Goal: Transaction & Acquisition: Download file/media

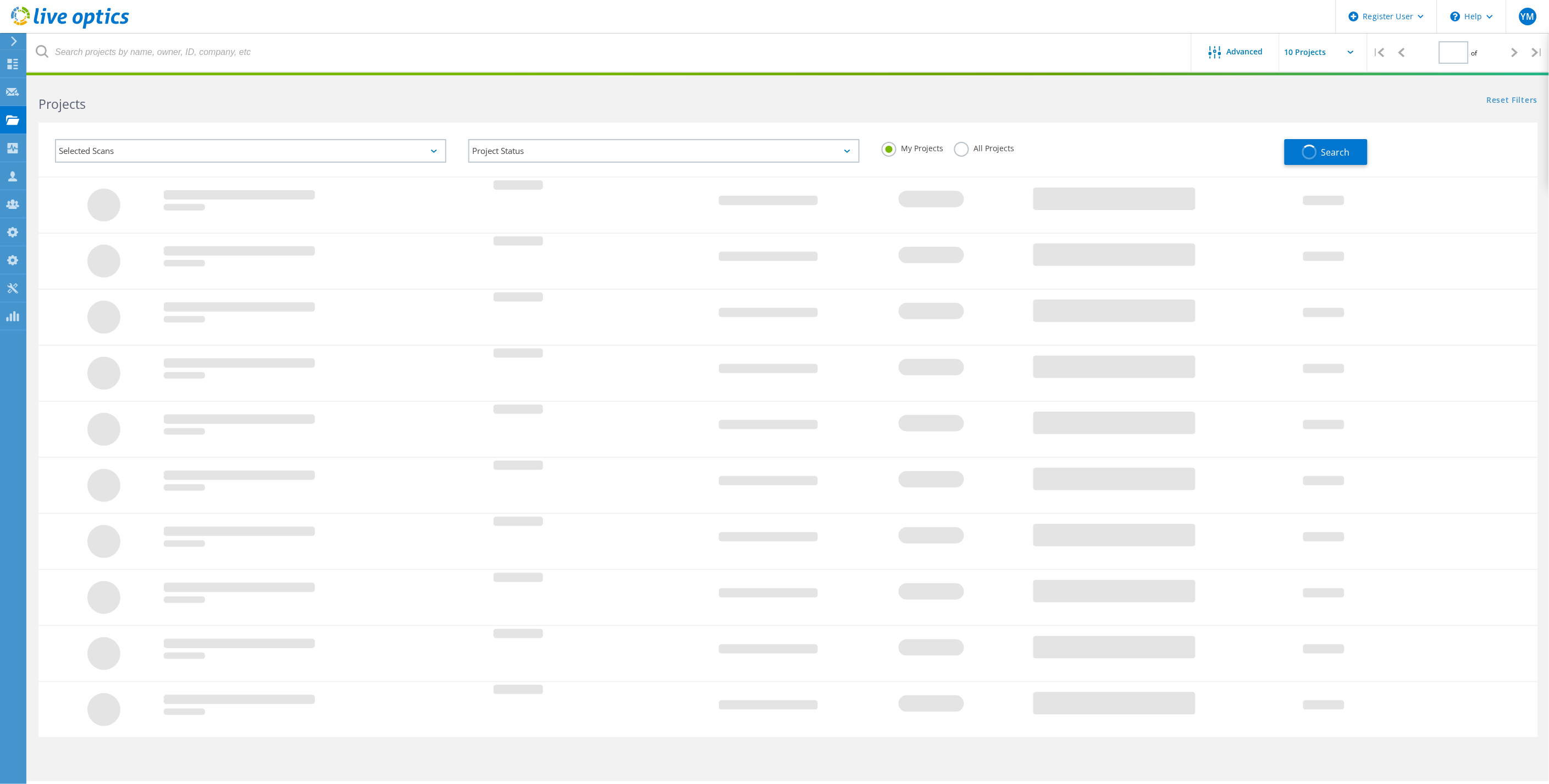
type input "1"
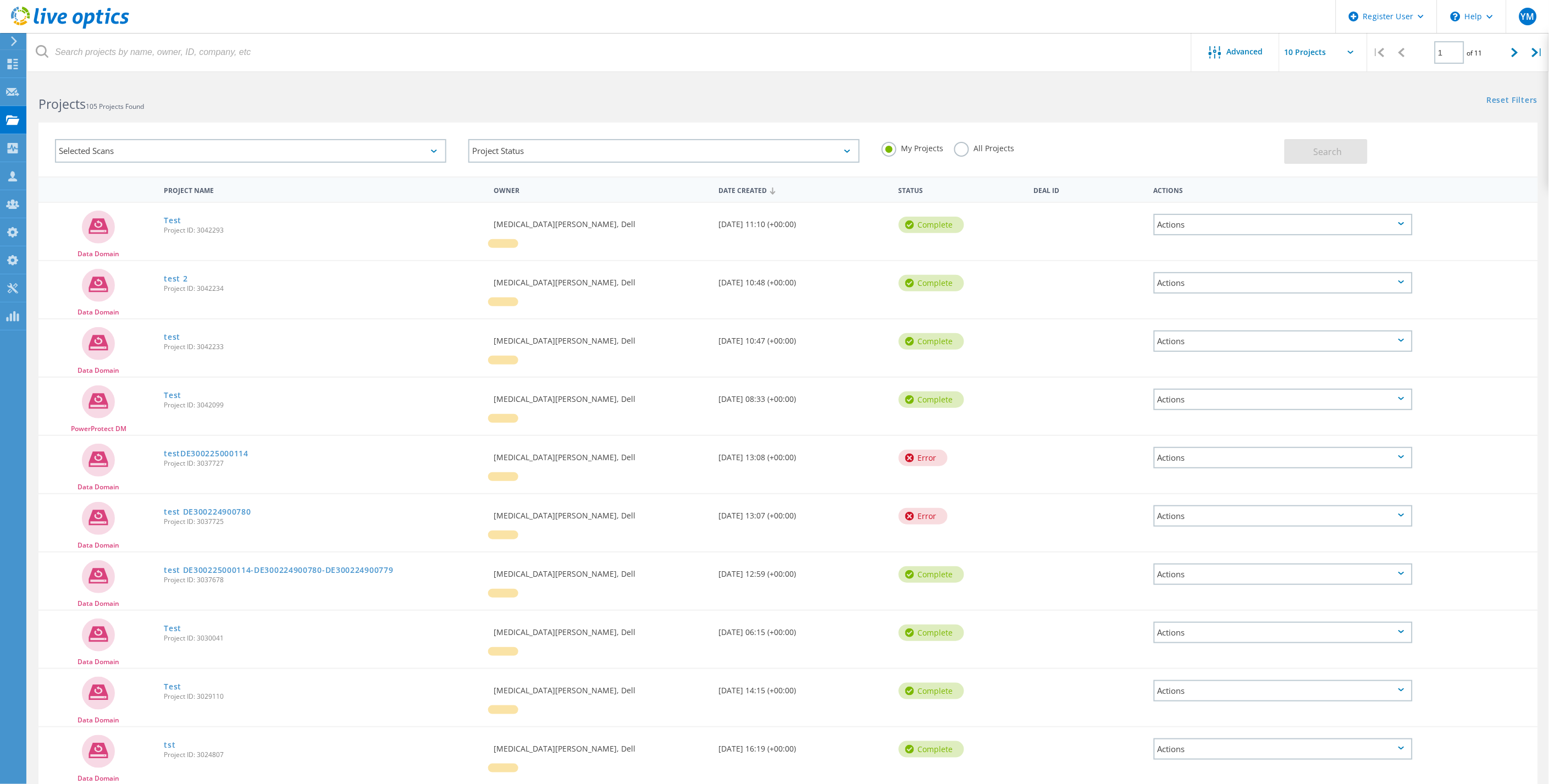
click at [963, 152] on label "All Projects" at bounding box center [984, 147] width 60 height 10
click at [0, 0] on input "All Projects" at bounding box center [0, 0] width 0 height 0
click at [366, 150] on div "Selected Scans" at bounding box center [250, 150] width 391 height 23
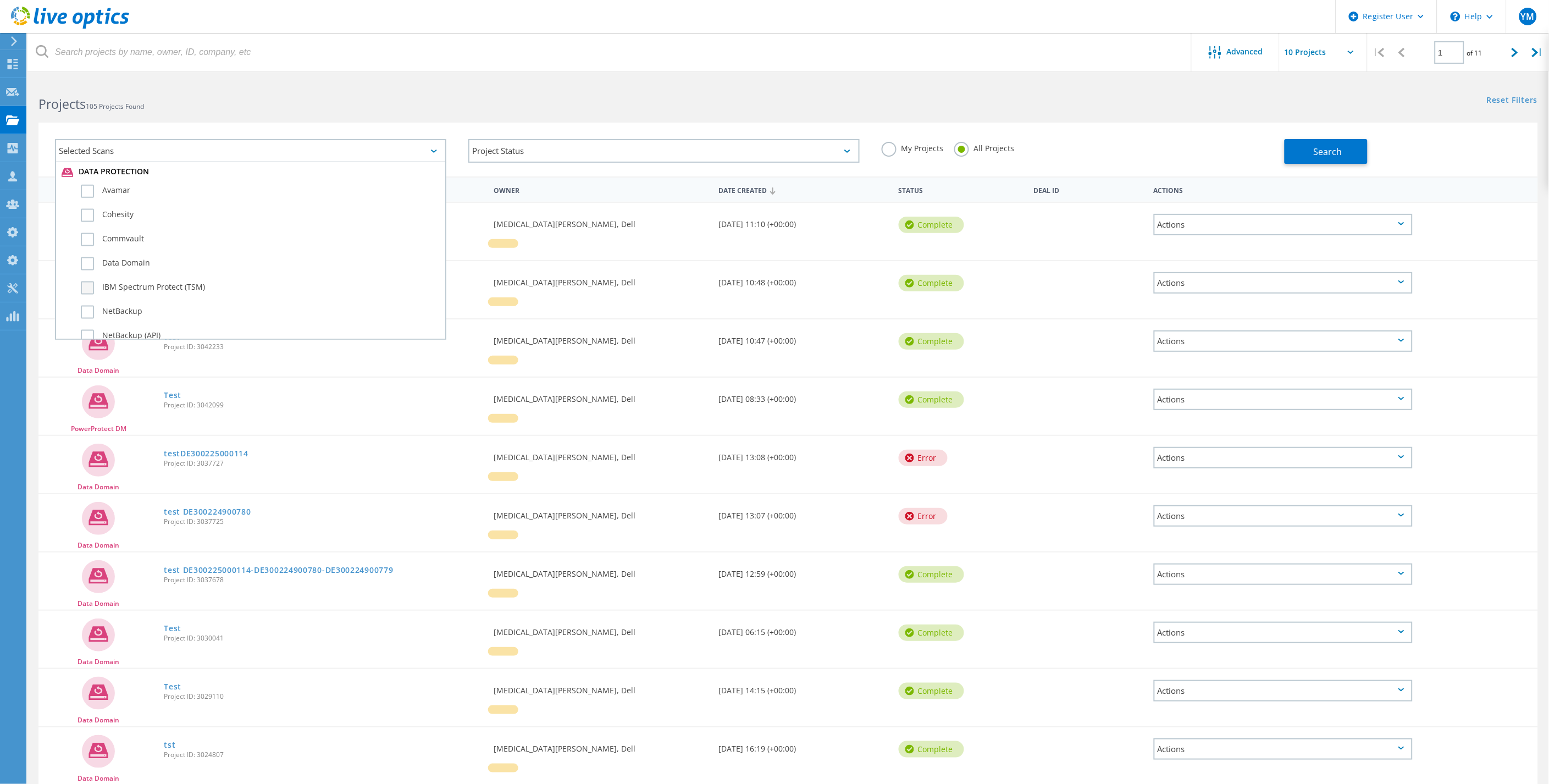
scroll to position [672, 0]
click at [140, 317] on label "NetWorker (API)" at bounding box center [260, 323] width 359 height 13
click at [0, 0] on input "NetWorker (API)" at bounding box center [0, 0] width 0 height 0
click at [1312, 155] on button "Search" at bounding box center [1326, 151] width 83 height 25
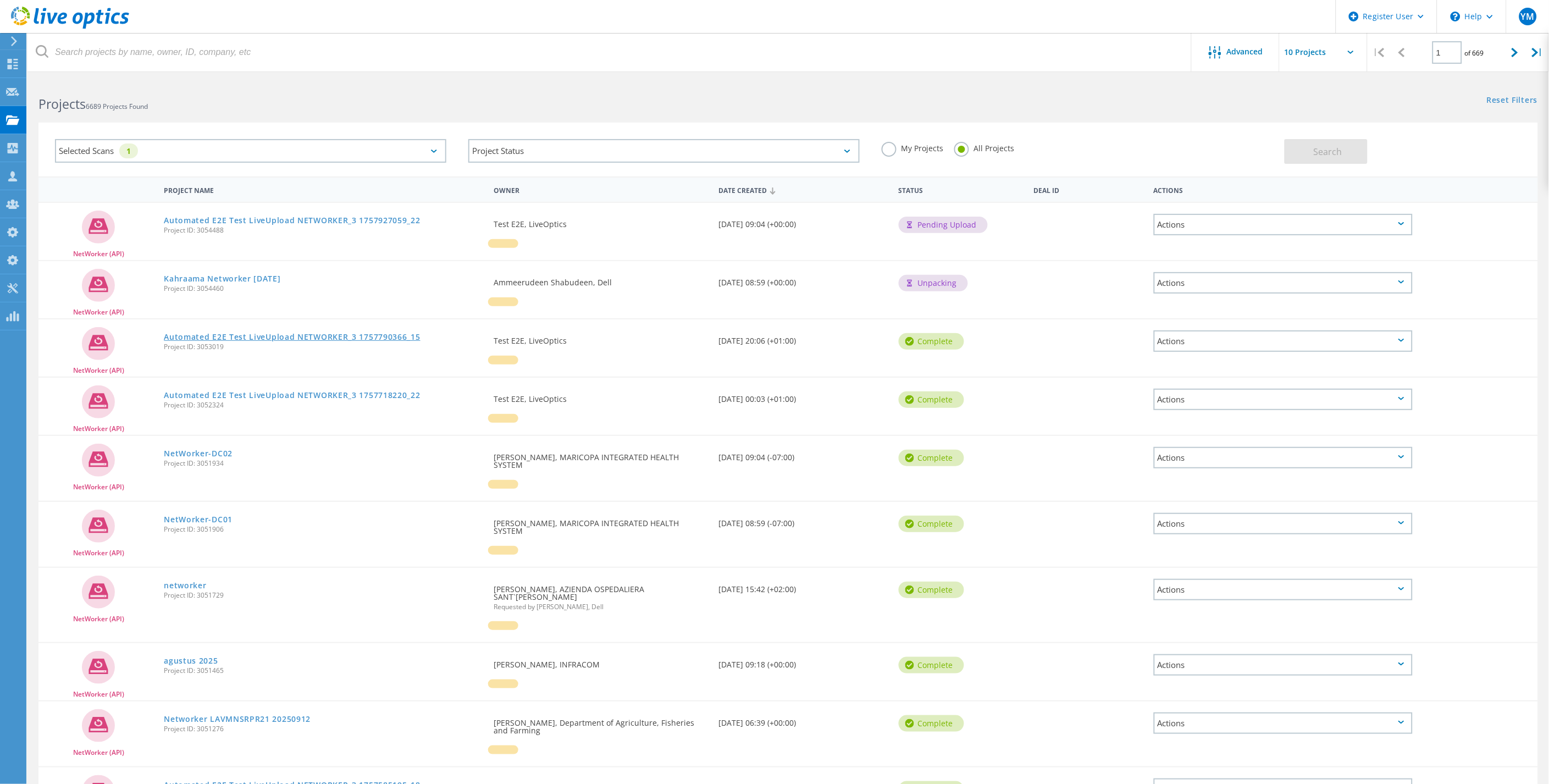
click at [259, 333] on link "Automated E2E Test LiveUpload NETWORKER_3 1757790366_15" at bounding box center [292, 337] width 257 height 8
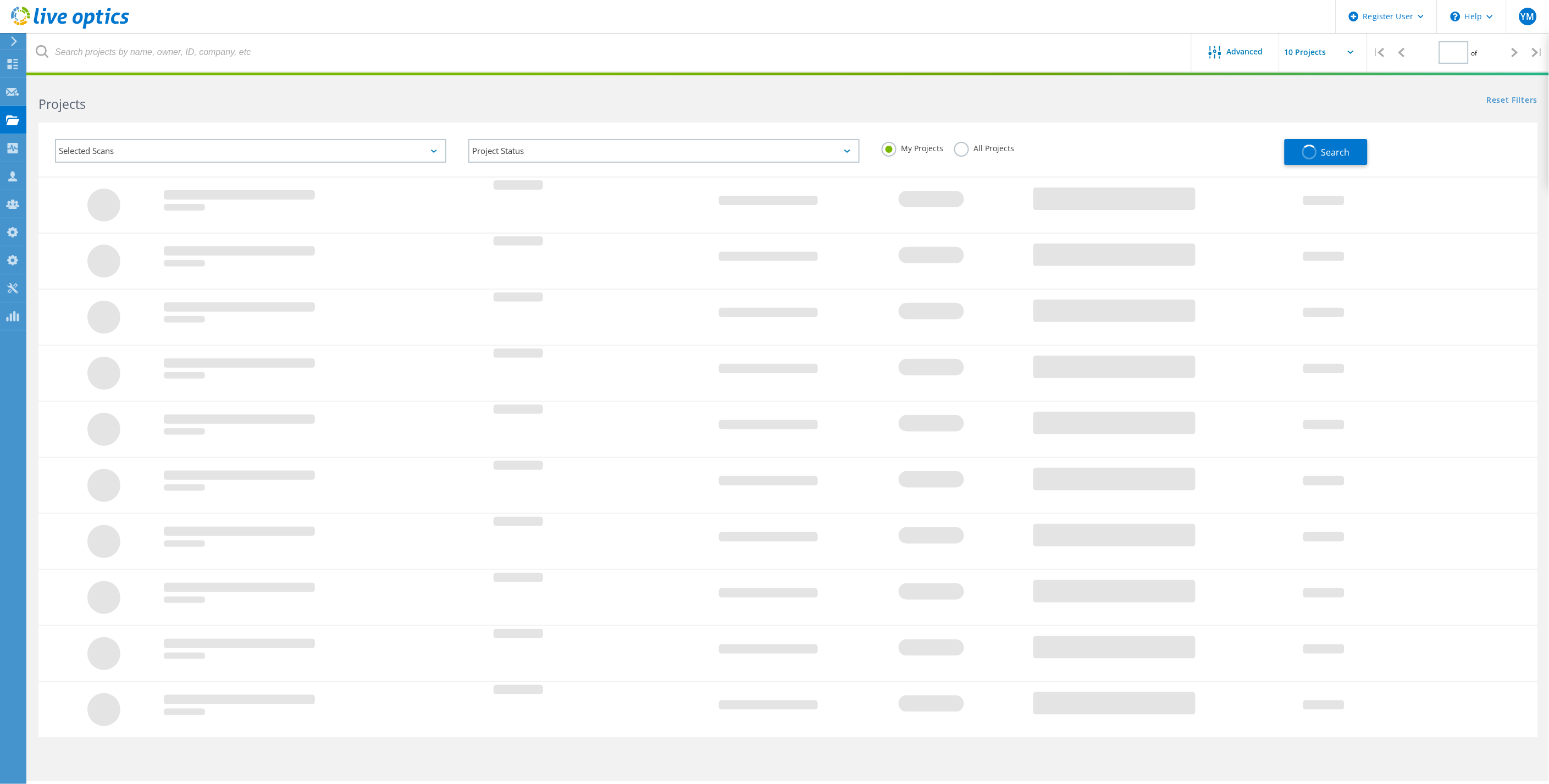
type input "1"
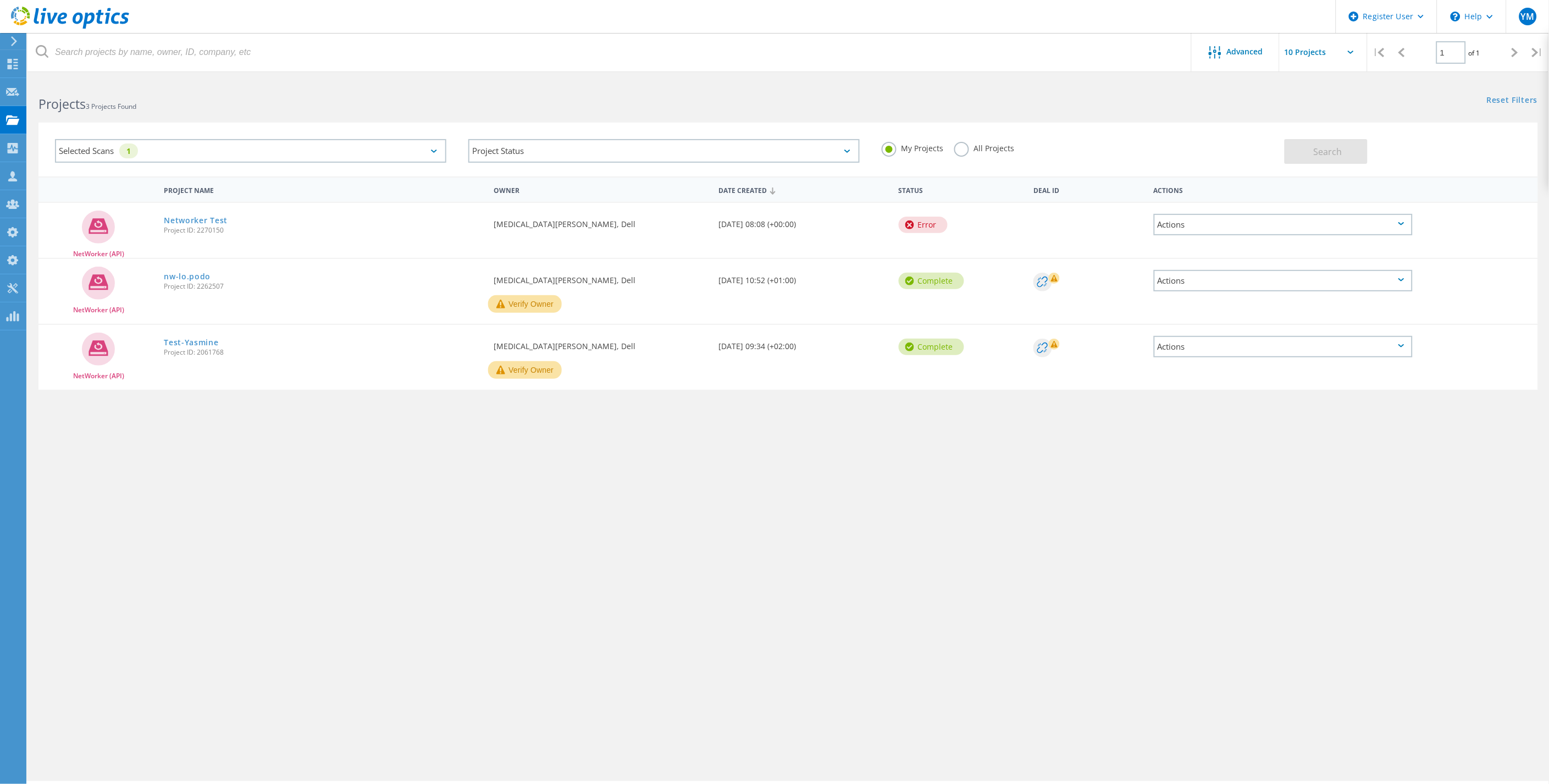
click at [986, 149] on label "All Projects" at bounding box center [984, 147] width 60 height 10
click at [0, 0] on input "All Projects" at bounding box center [0, 0] width 0 height 0
click at [257, 141] on div "Selected Scans 1" at bounding box center [250, 150] width 391 height 23
drag, startPoint x: 630, startPoint y: 462, endPoint x: 618, endPoint y: 438, distance: 26.8
click at [630, 462] on div "Project Name Owner Date Created Status Deal Id Actions NetWorker (API) Networke…" at bounding box center [788, 325] width 1521 height 297
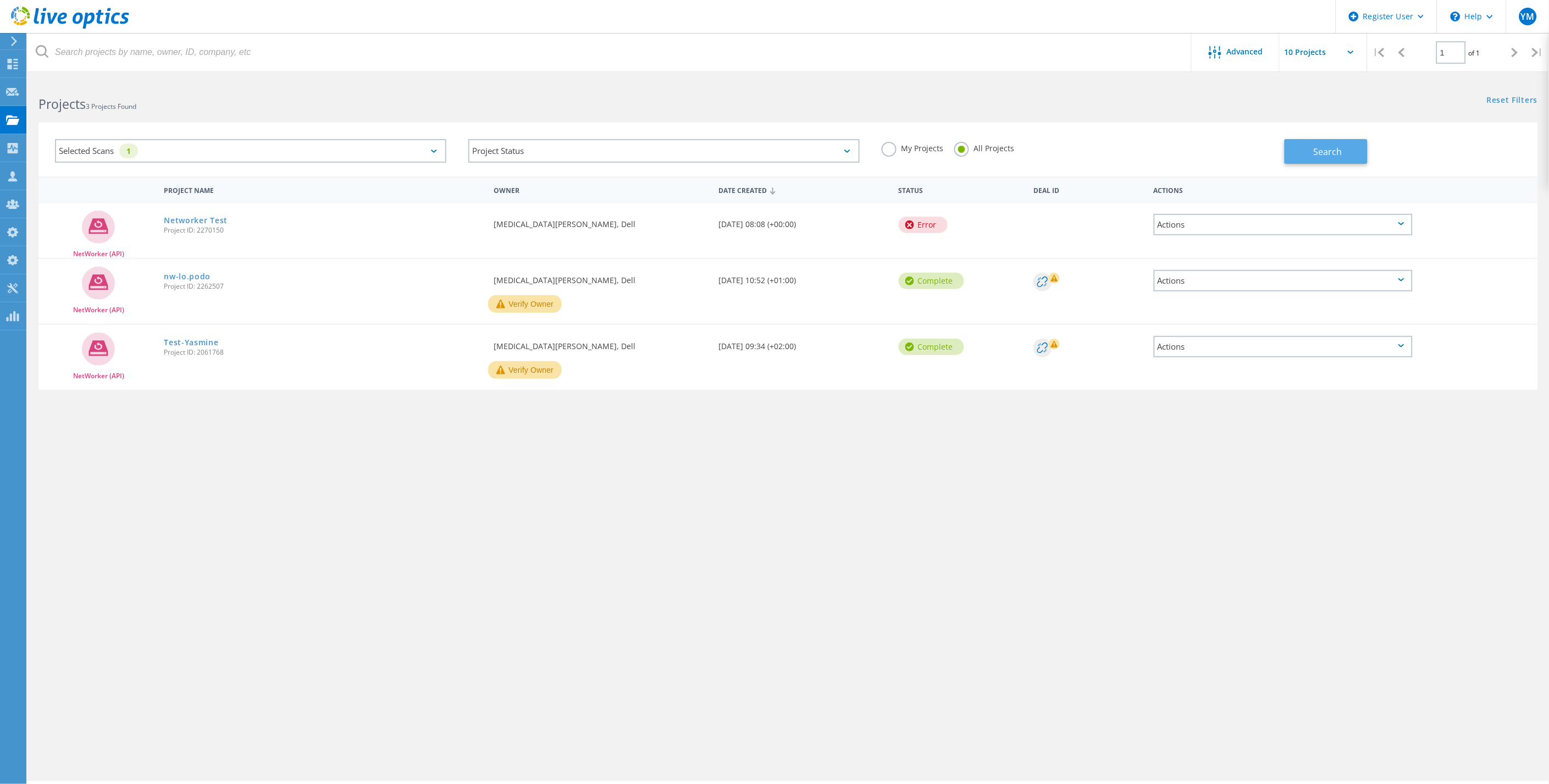
click at [1292, 150] on button "Search" at bounding box center [1326, 151] width 83 height 25
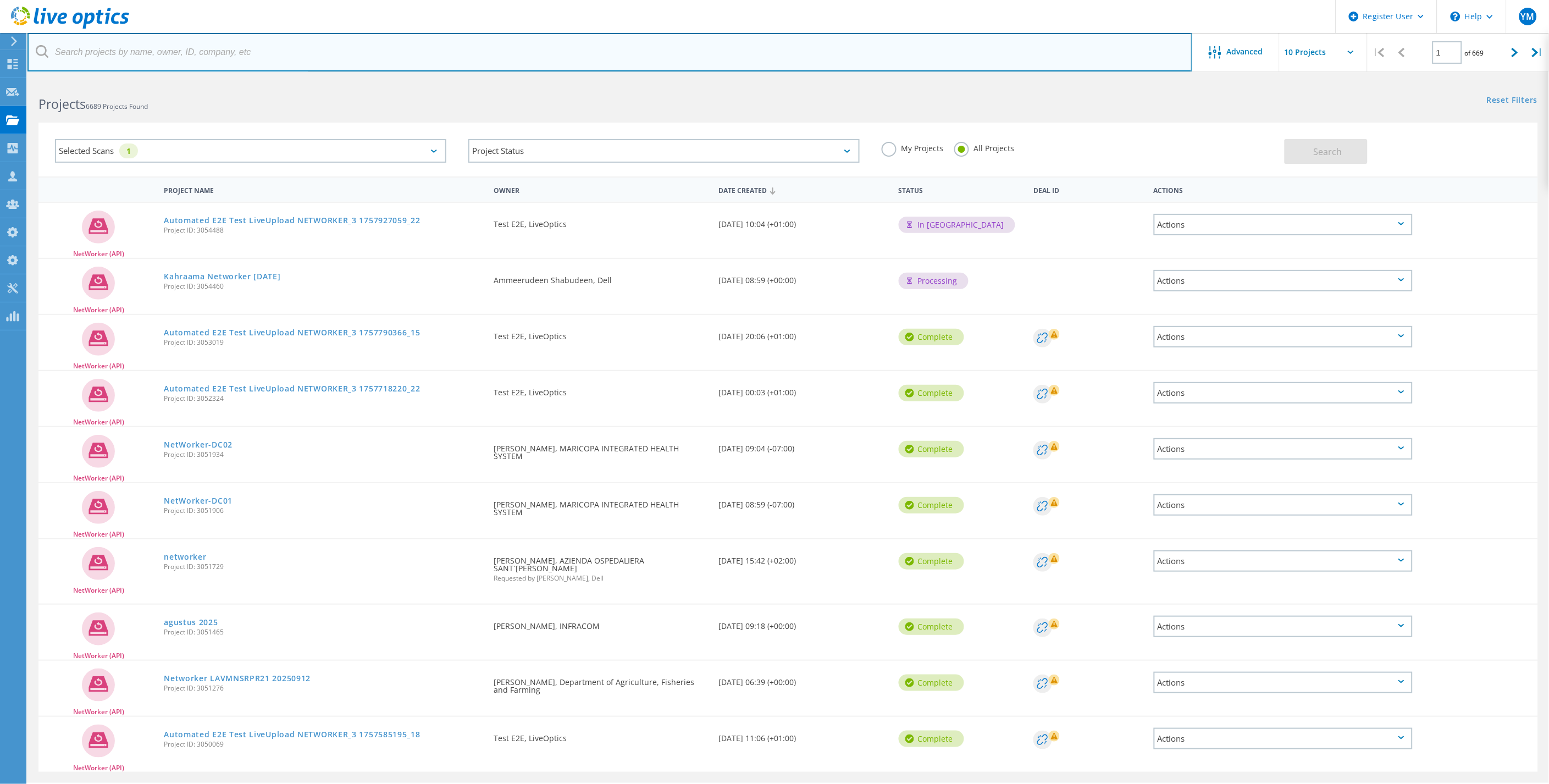
click at [159, 59] on input "text" at bounding box center [610, 52] width 1165 height 38
type input "3030255"
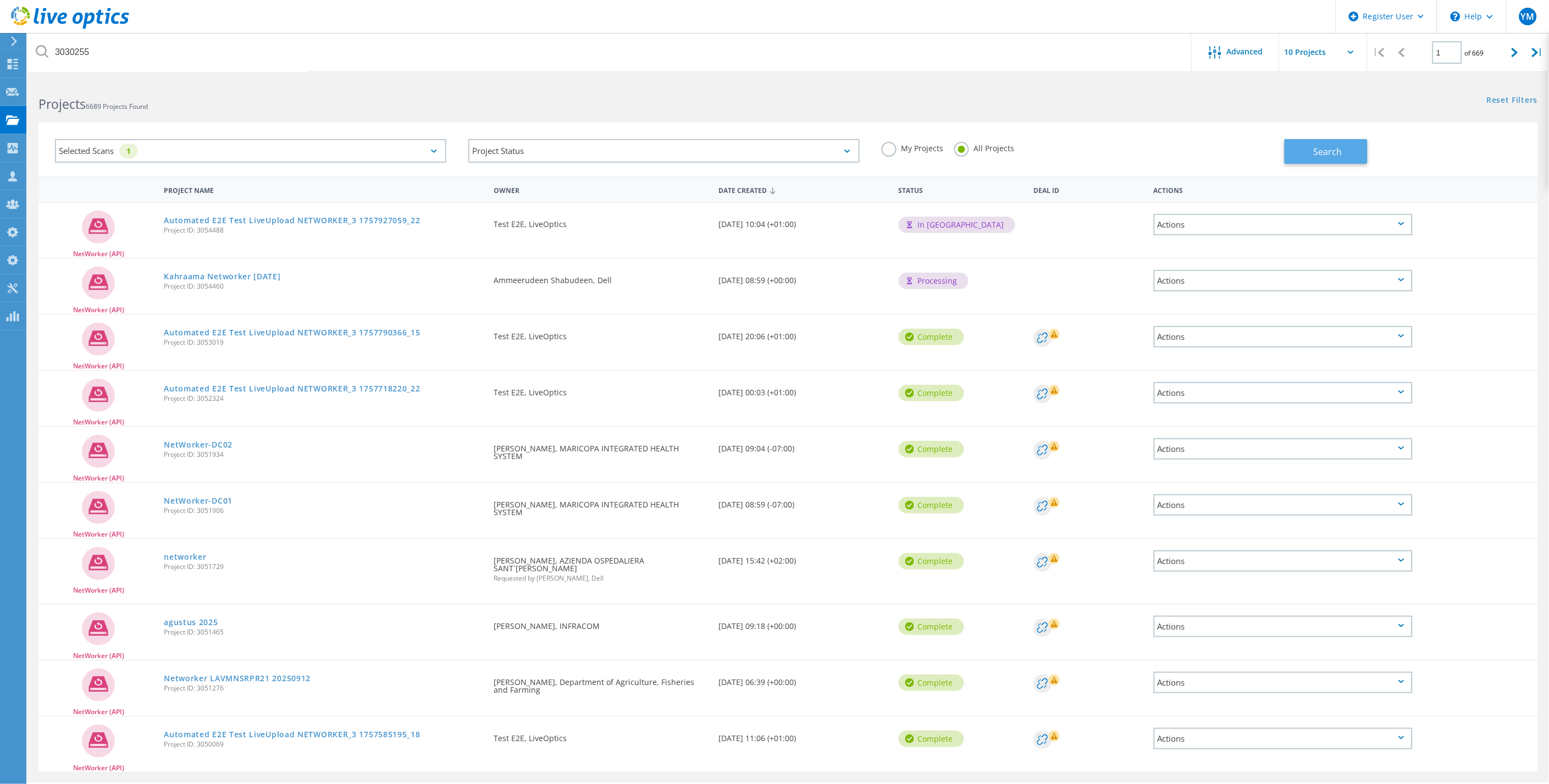
click at [1309, 154] on button "Search" at bounding box center [1326, 151] width 83 height 25
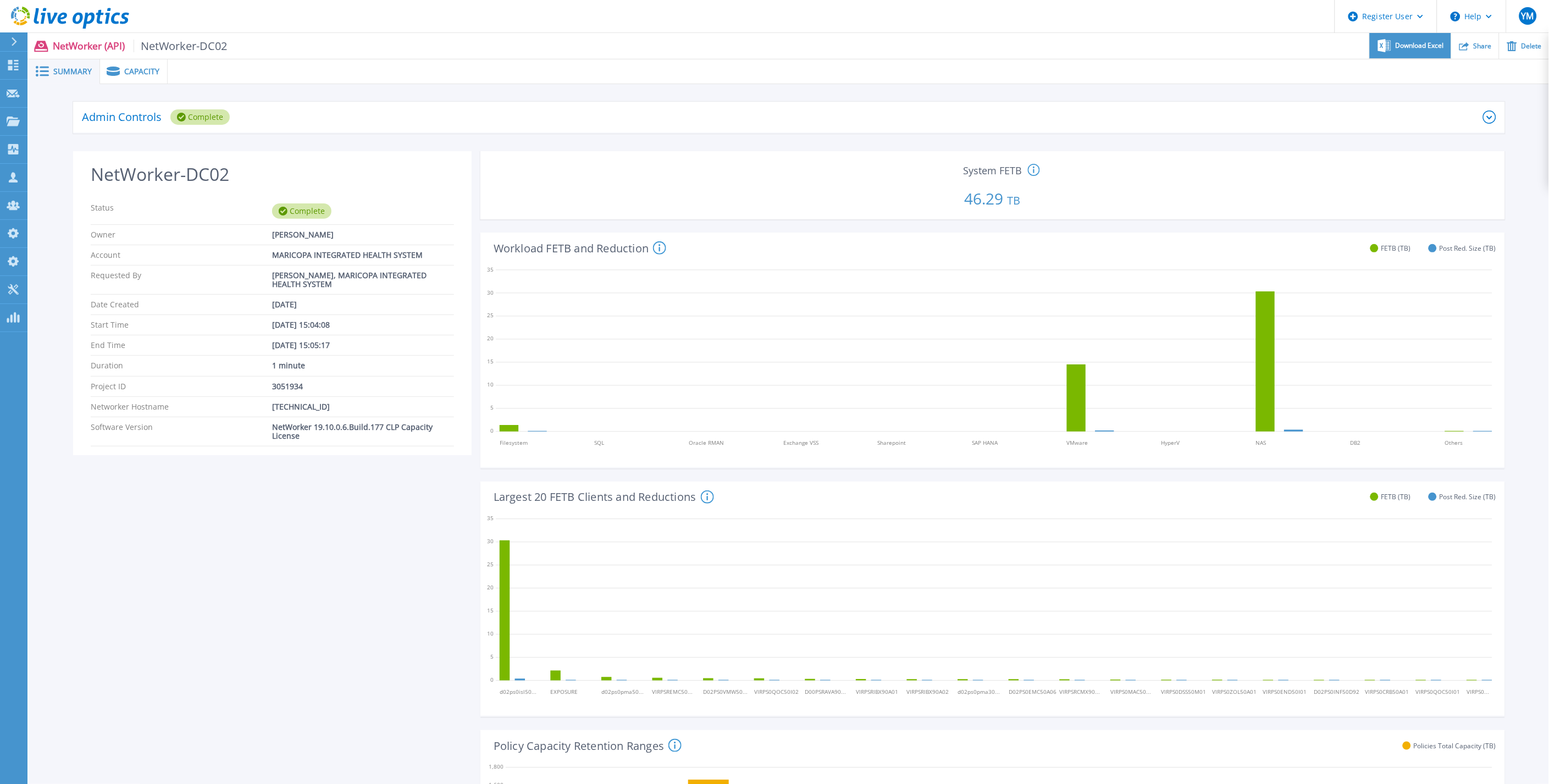
click at [1426, 35] on div "Download Excel" at bounding box center [1410, 46] width 81 height 26
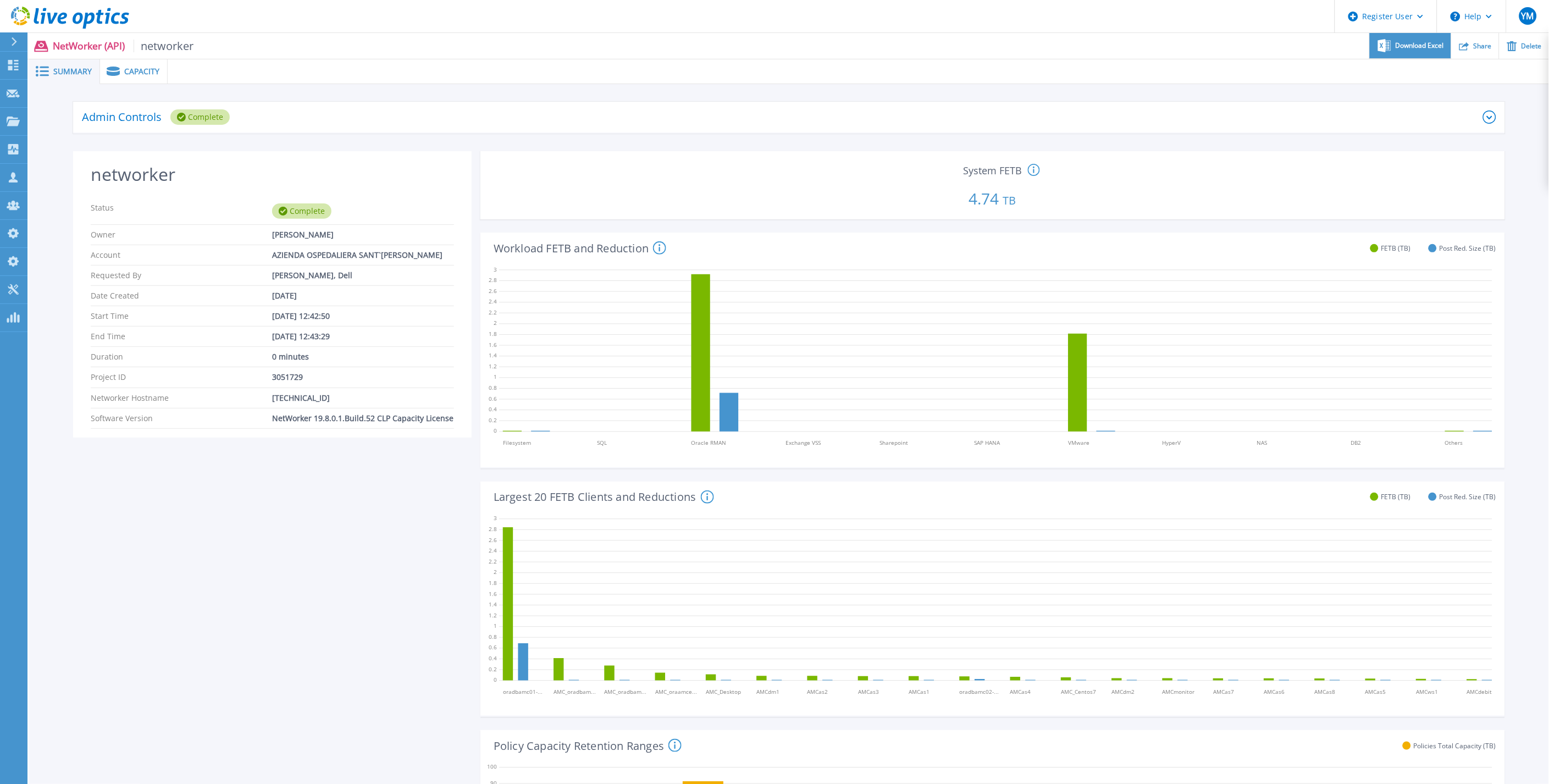
click at [1387, 45] on icon at bounding box center [1385, 45] width 13 height 13
